Goal: Task Accomplishment & Management: Use online tool/utility

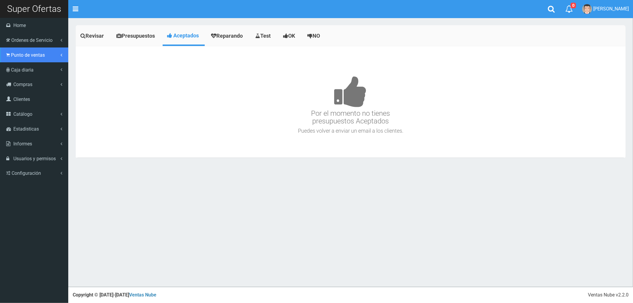
click at [29, 52] on span "Punto de ventas" at bounding box center [28, 55] width 34 height 6
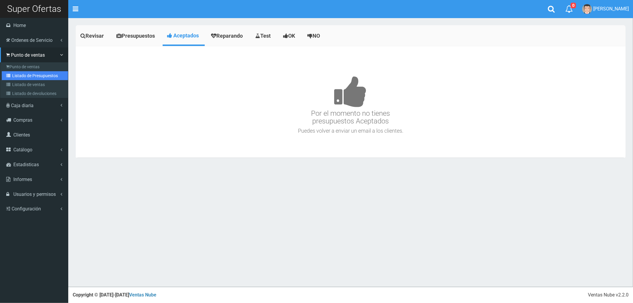
click at [29, 78] on link "Listado de Presupuestos" at bounding box center [35, 75] width 66 height 9
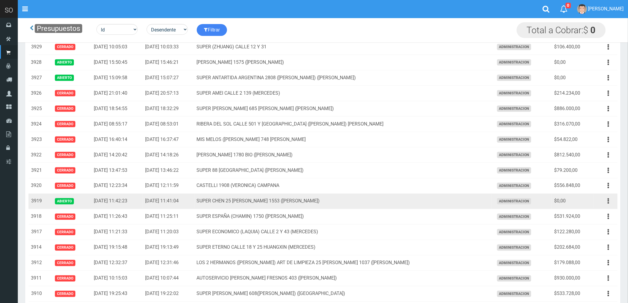
scroll to position [263, 0]
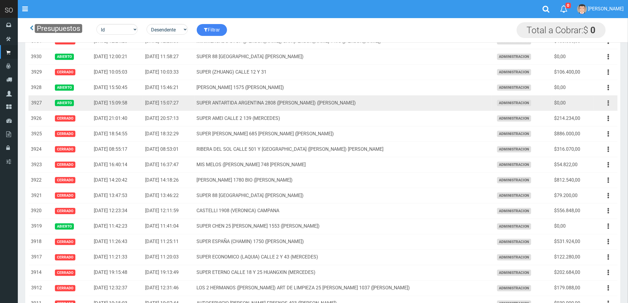
click at [608, 102] on icon "button" at bounding box center [608, 103] width 1 height 10
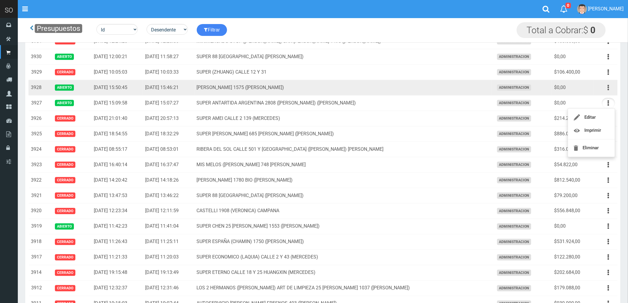
click at [607, 87] on button "button" at bounding box center [608, 87] width 13 height 10
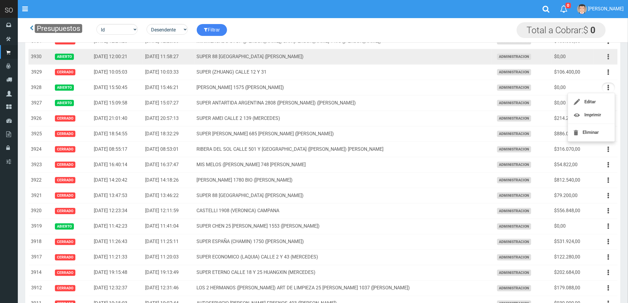
click at [608, 57] on icon "button" at bounding box center [608, 57] width 1 height 10
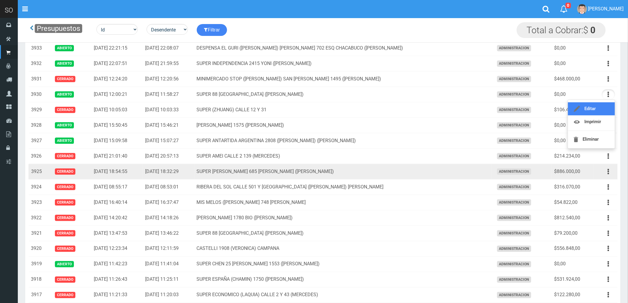
scroll to position [198, 0]
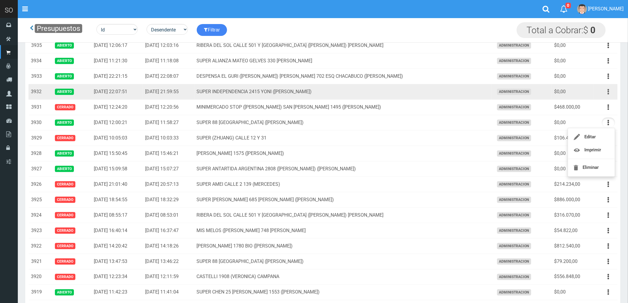
click at [607, 91] on button "button" at bounding box center [608, 92] width 13 height 10
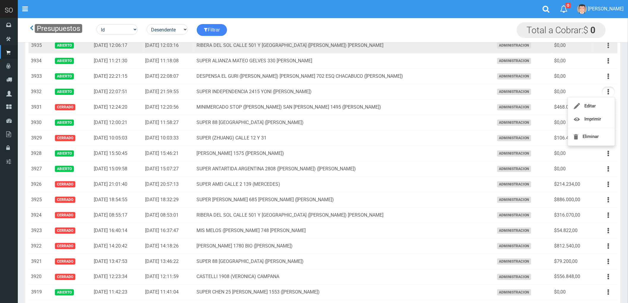
click at [608, 45] on icon "button" at bounding box center [608, 45] width 1 height 10
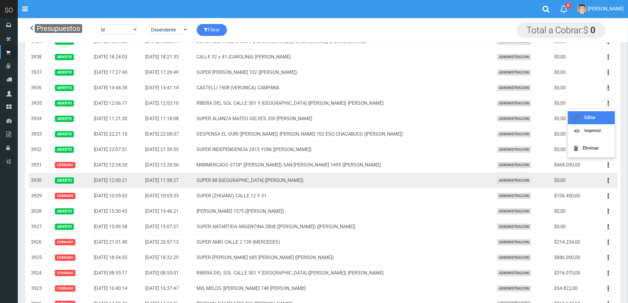
scroll to position [132, 0]
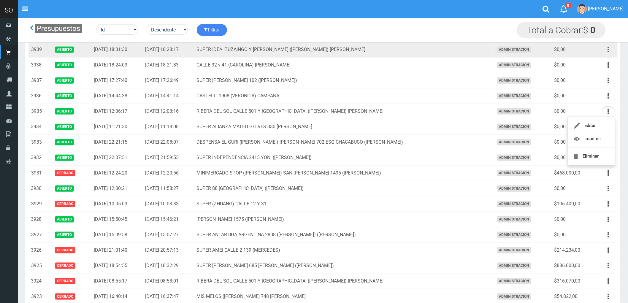
click at [608, 48] on icon "button" at bounding box center [608, 50] width 1 height 10
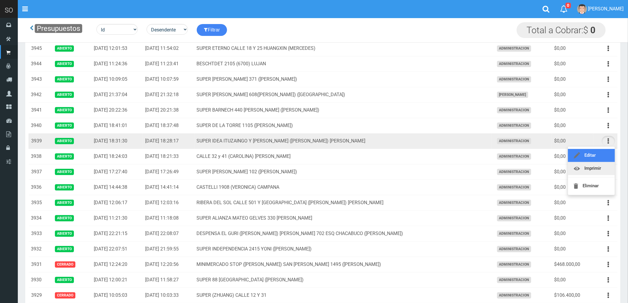
scroll to position [33, 0]
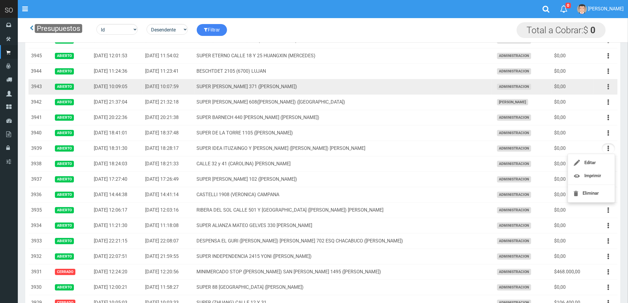
click at [608, 85] on icon "button" at bounding box center [608, 87] width 1 height 10
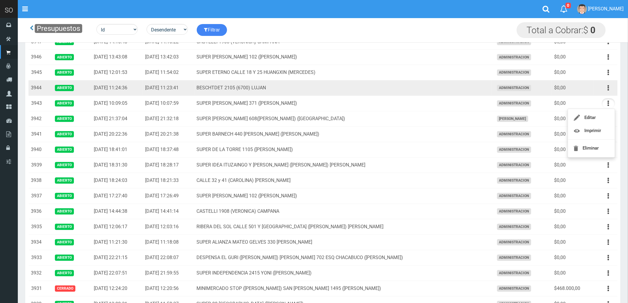
scroll to position [0, 0]
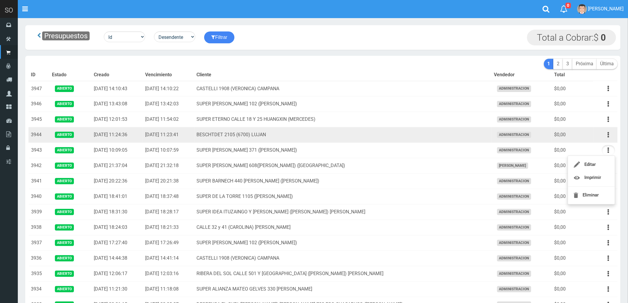
click at [419, 130] on td "BESCHTDET 2105 (6700) LUJAN" at bounding box center [342, 134] width 297 height 15
click at [607, 136] on button "button" at bounding box center [608, 135] width 13 height 10
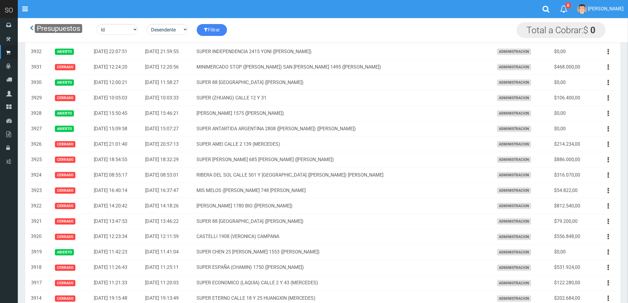
scroll to position [198, 0]
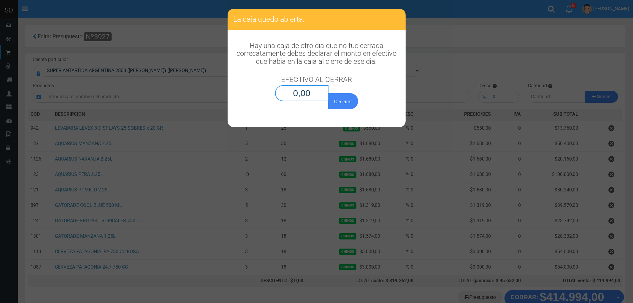
click at [303, 93] on input "0,00" at bounding box center [302, 93] width 54 height 16
type input "0,01"
click at [328, 93] on button "Declarar" at bounding box center [343, 101] width 30 height 16
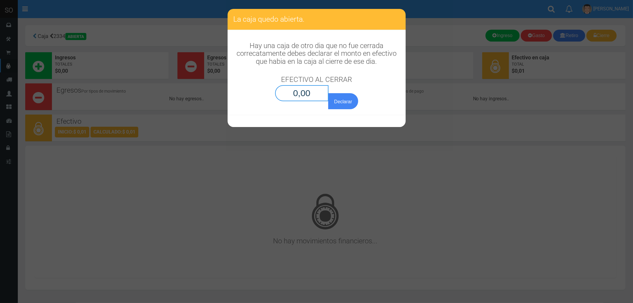
click at [303, 93] on input "0,00" at bounding box center [302, 93] width 54 height 16
type input "0,01"
click at [328, 93] on button "Declarar" at bounding box center [343, 101] width 30 height 16
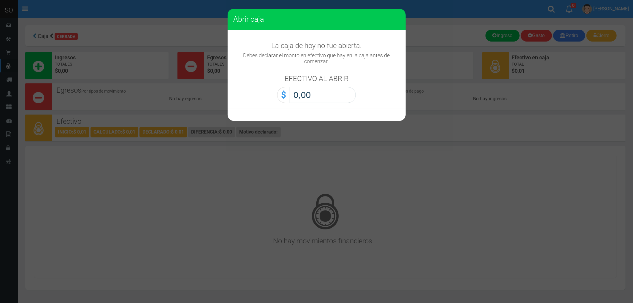
click at [303, 93] on input "0,00" at bounding box center [323, 95] width 66 height 16
type input "0,01"
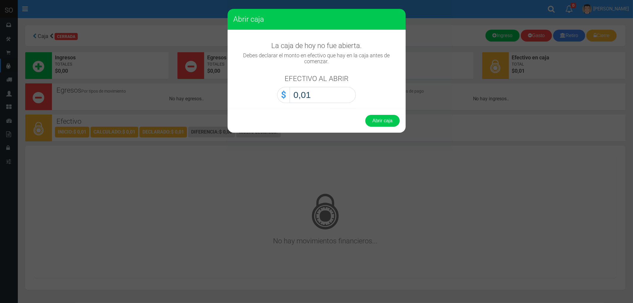
click at [365, 115] on button "Abrir caja" at bounding box center [382, 121] width 34 height 12
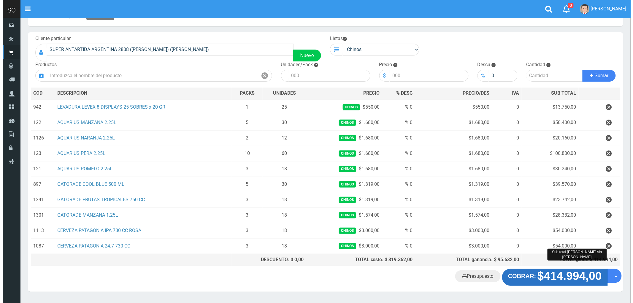
scroll to position [40, 0]
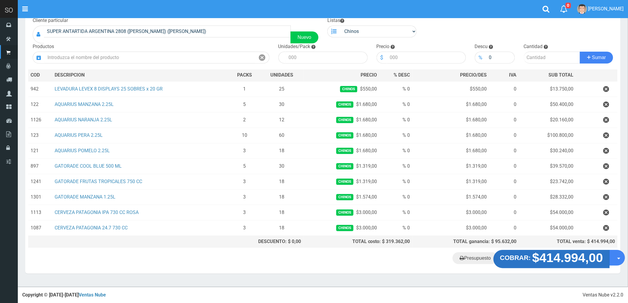
click at [557, 259] on strong "$414.994,00" at bounding box center [567, 258] width 71 height 14
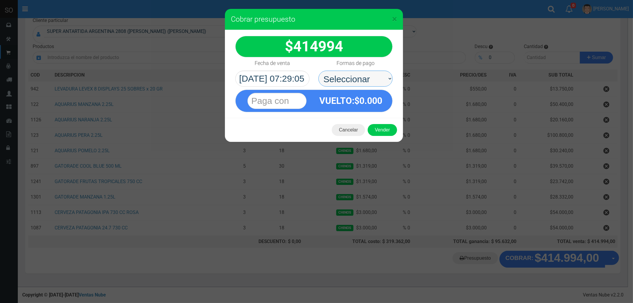
click at [343, 74] on select "Seleccionar Efectivo Tarjeta de Crédito Depósito Débito" at bounding box center [355, 79] width 74 height 16
select select "Efectivo"
click at [318, 71] on select "Seleccionar Efectivo Tarjeta de Crédito Depósito Débito" at bounding box center [355, 79] width 74 height 16
click at [385, 129] on button "Vender" at bounding box center [382, 130] width 29 height 12
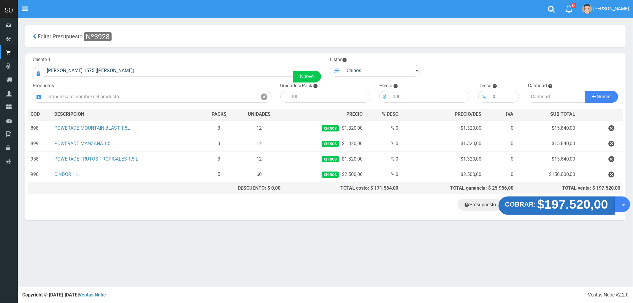
click at [554, 206] on strong "$197.520,00" at bounding box center [572, 204] width 71 height 14
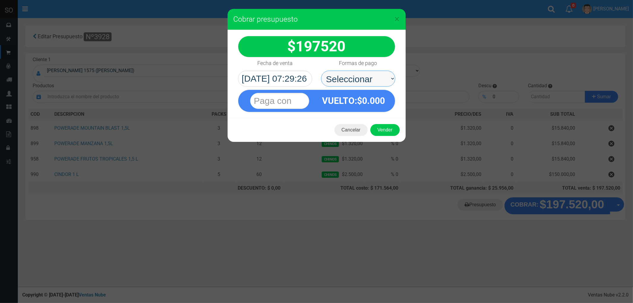
click at [352, 77] on select "Seleccionar Efectivo Tarjeta de Crédito Depósito Débito" at bounding box center [358, 79] width 74 height 16
select select "Efectivo"
click at [321, 71] on select "Seleccionar Efectivo Tarjeta de Crédito Depósito Débito" at bounding box center [358, 79] width 74 height 16
click at [384, 126] on button "Vender" at bounding box center [384, 130] width 29 height 12
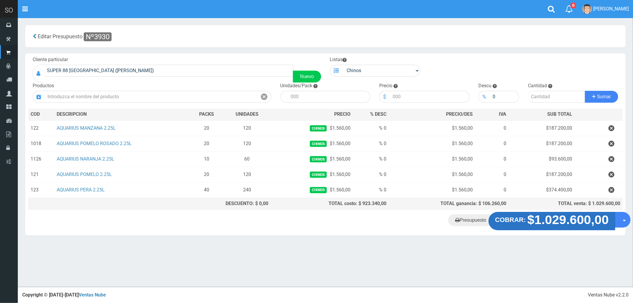
click at [550, 224] on strong "$1.029.600,00" at bounding box center [567, 220] width 81 height 14
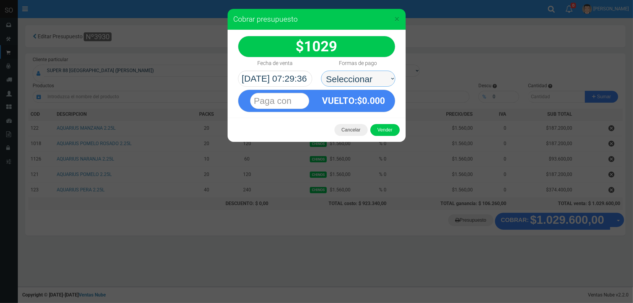
click at [343, 81] on select "Seleccionar Efectivo Tarjeta de Crédito Depósito Débito" at bounding box center [358, 79] width 74 height 16
select select "Efectivo"
click at [321, 71] on select "Seleccionar Efectivo Tarjeta de Crédito Depósito Débito" at bounding box center [358, 79] width 74 height 16
click at [378, 131] on button "Vender" at bounding box center [384, 130] width 29 height 12
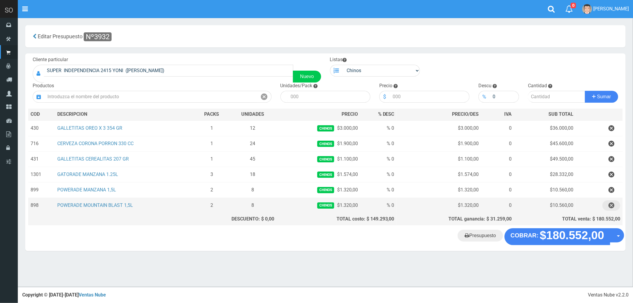
click at [611, 206] on icon "button" at bounding box center [611, 205] width 6 height 10
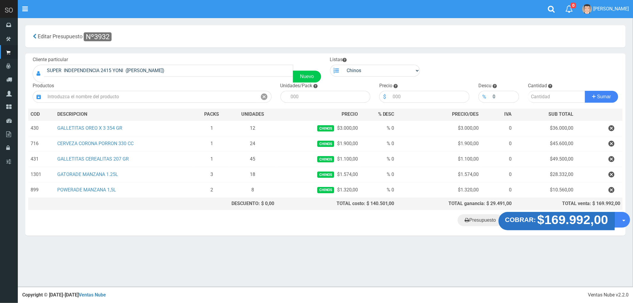
click at [564, 223] on strong "$169.992,00" at bounding box center [572, 220] width 71 height 14
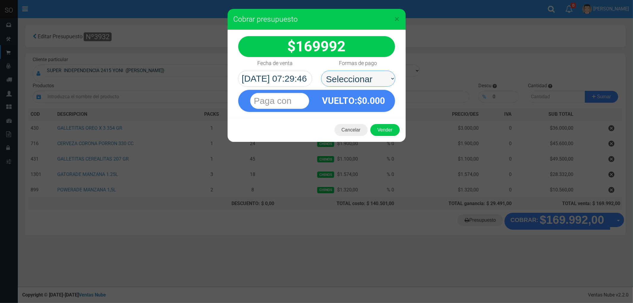
click at [347, 77] on select "Seleccionar Efectivo Tarjeta de Crédito Depósito Débito" at bounding box center [358, 79] width 74 height 16
select select "Efectivo"
click at [321, 71] on select "Seleccionar Efectivo Tarjeta de Crédito Depósito Débito" at bounding box center [358, 79] width 74 height 16
click at [382, 131] on button "Vender" at bounding box center [384, 130] width 29 height 12
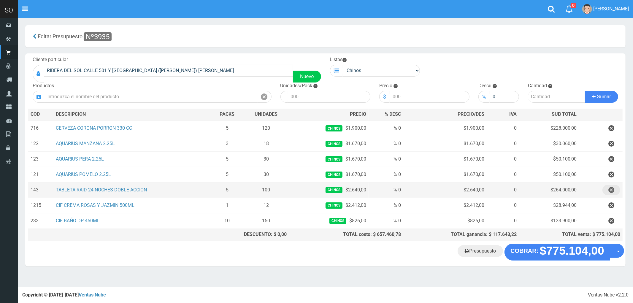
click at [610, 191] on icon "button" at bounding box center [611, 190] width 6 height 10
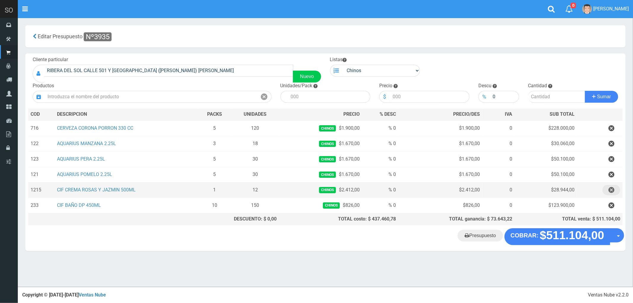
click at [610, 191] on icon "button" at bounding box center [611, 190] width 6 height 10
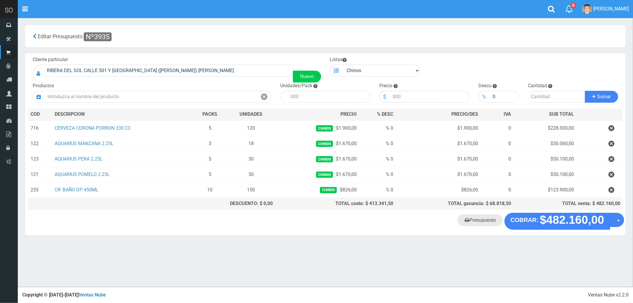
click at [477, 221] on link "Presupuesto" at bounding box center [480, 220] width 45 height 12
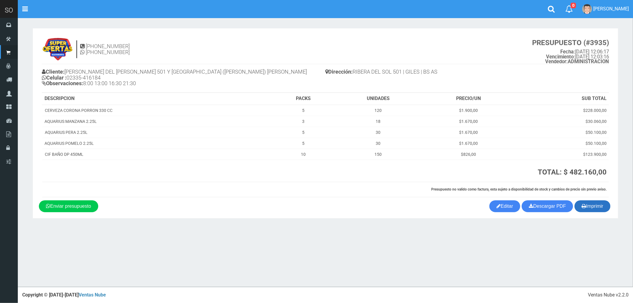
click at [595, 204] on button "Imprimir" at bounding box center [592, 206] width 36 height 12
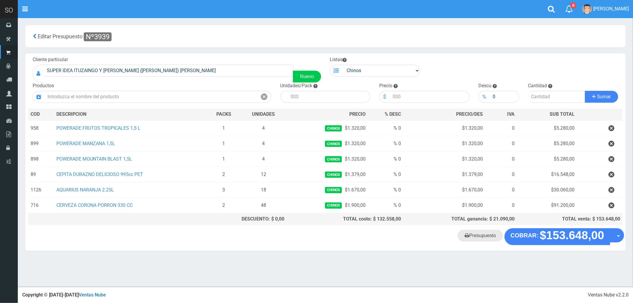
click at [482, 239] on link "Presupuesto" at bounding box center [480, 236] width 45 height 12
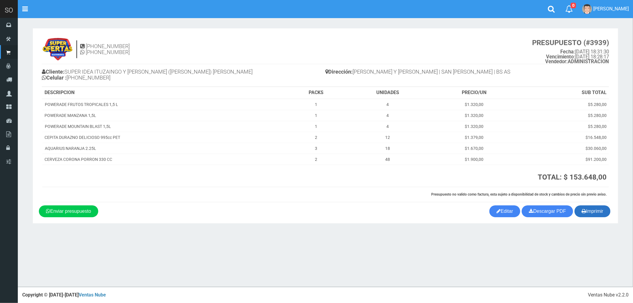
click at [595, 211] on button "Imprimir" at bounding box center [592, 211] width 36 height 12
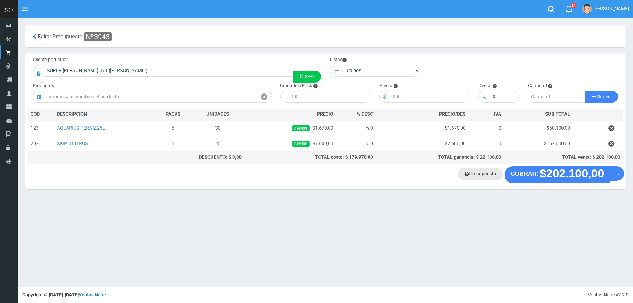
click at [477, 177] on link "Presupuesto" at bounding box center [480, 174] width 45 height 12
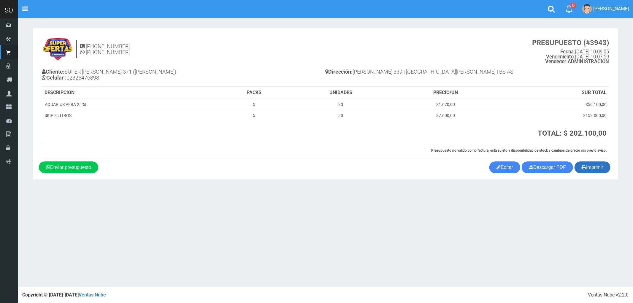
click at [595, 168] on button "Imprimir" at bounding box center [592, 167] width 36 height 12
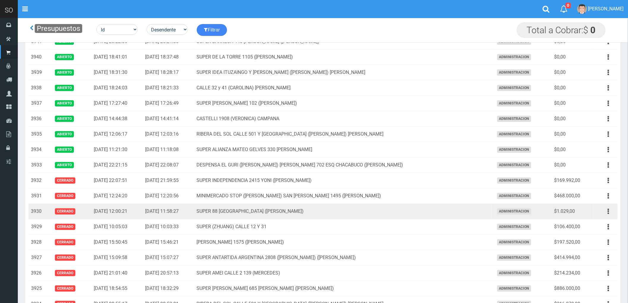
scroll to position [99, 0]
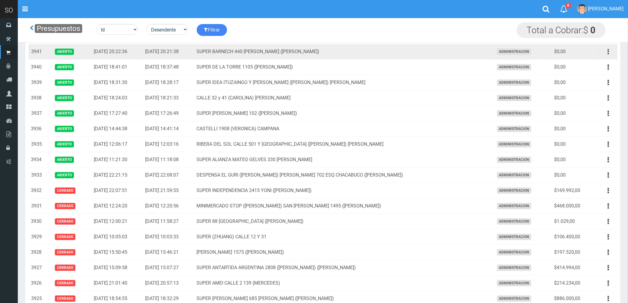
click at [607, 52] on button "button" at bounding box center [608, 52] width 13 height 10
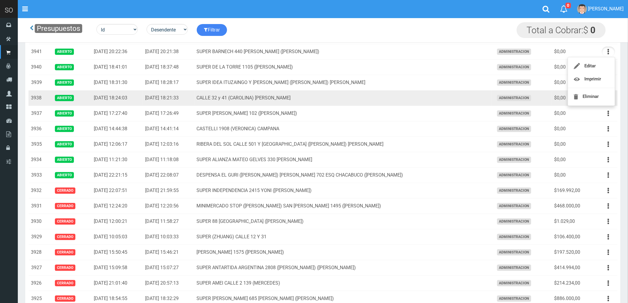
click at [436, 101] on td "CALLE 32 y 41 (CAROLINA) MERCEDES" at bounding box center [342, 98] width 297 height 15
click at [607, 99] on button "button" at bounding box center [608, 98] width 13 height 10
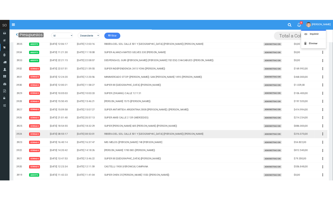
scroll to position [0, 0]
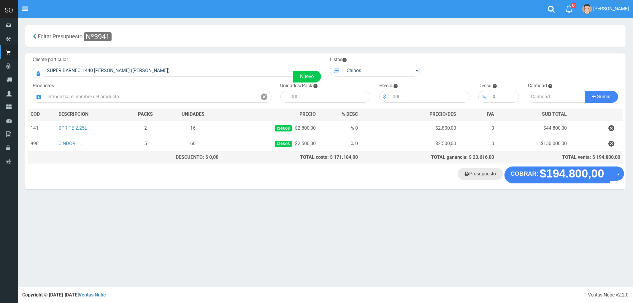
click at [482, 174] on link "Presupuesto" at bounding box center [480, 174] width 45 height 12
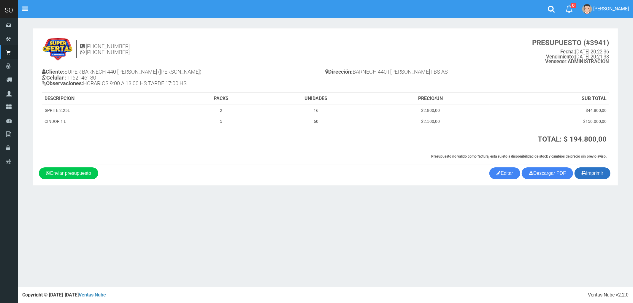
drag, startPoint x: 595, startPoint y: 171, endPoint x: 517, endPoint y: 164, distance: 78.3
click at [595, 171] on button "Imprimir" at bounding box center [592, 173] width 36 height 12
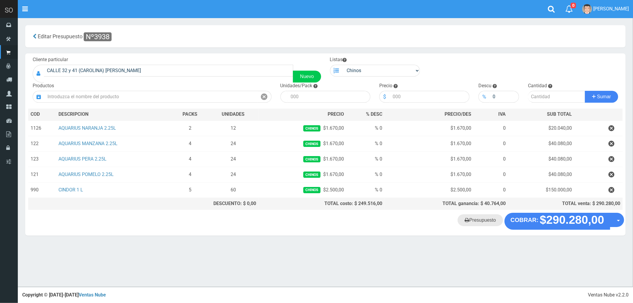
click at [485, 220] on link "Presupuesto" at bounding box center [480, 220] width 45 height 12
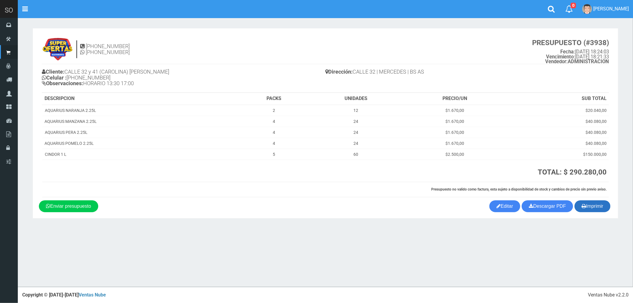
click at [594, 209] on button "Imprimir" at bounding box center [592, 206] width 36 height 12
